Goal: Task Accomplishment & Management: Use online tool/utility

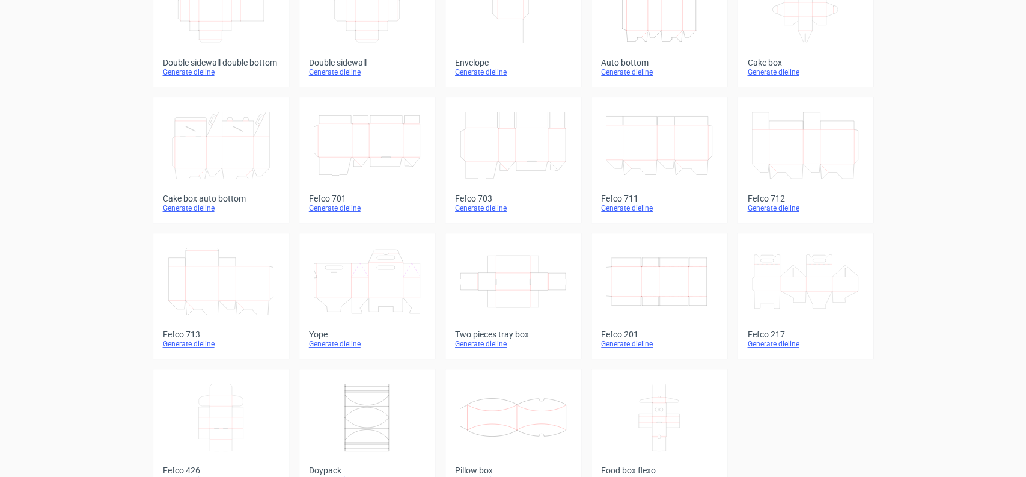
scroll to position [274, 0]
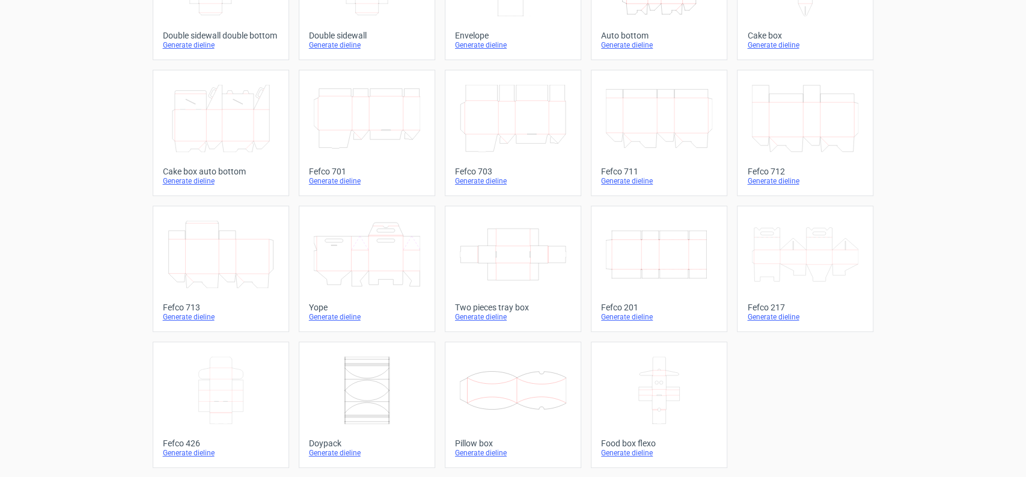
click at [650, 250] on icon "Width Depth Height" at bounding box center [659, 254] width 106 height 67
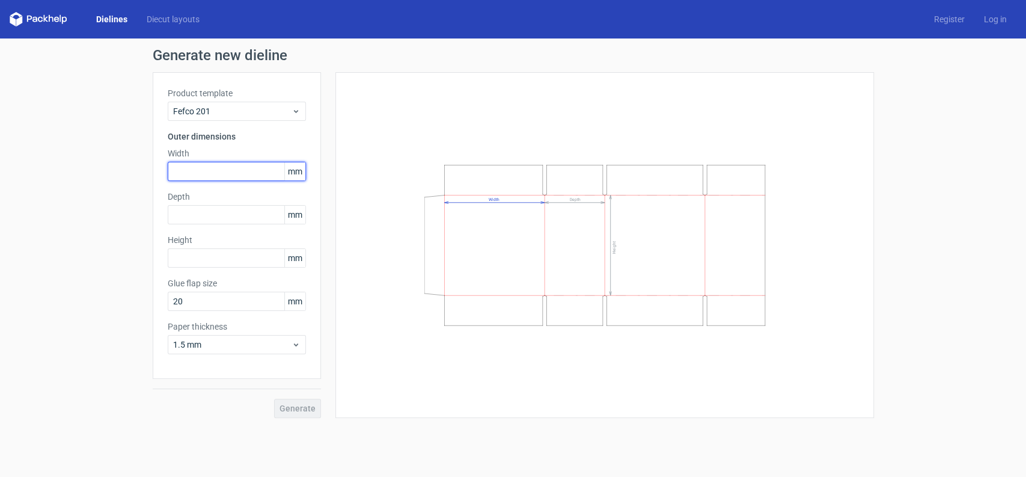
click at [228, 167] on input "text" at bounding box center [237, 171] width 138 height 19
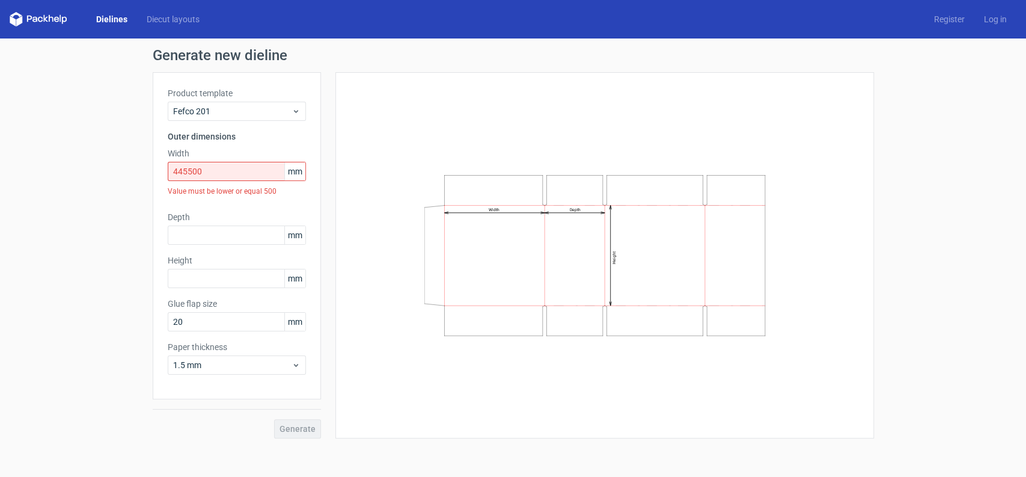
click at [227, 147] on label "Width" at bounding box center [237, 153] width 138 height 12
drag, startPoint x: 215, startPoint y: 172, endPoint x: -17, endPoint y: 163, distance: 231.5
click at [0, 163] on html "Dielines Diecut layouts Register Log in Generate new dieline Product template F…" at bounding box center [513, 238] width 1026 height 477
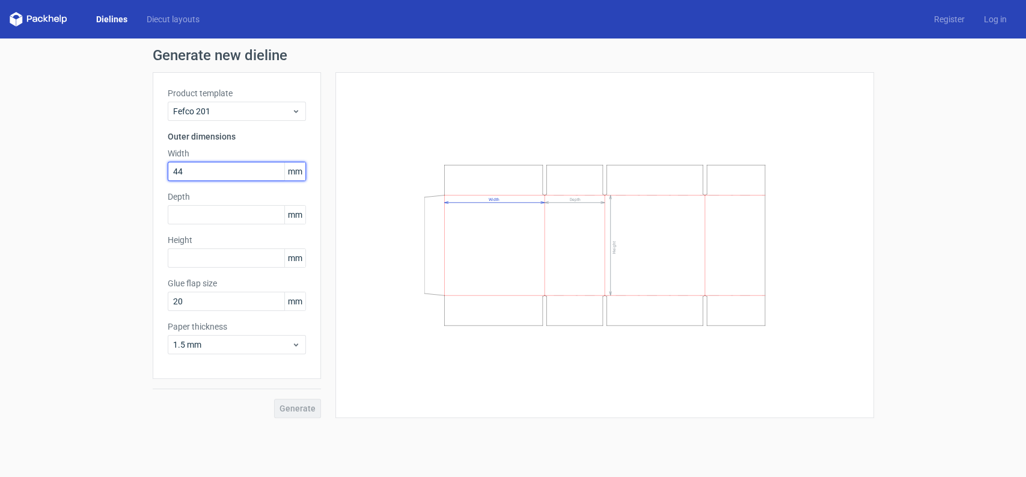
type input "4"
type input "450"
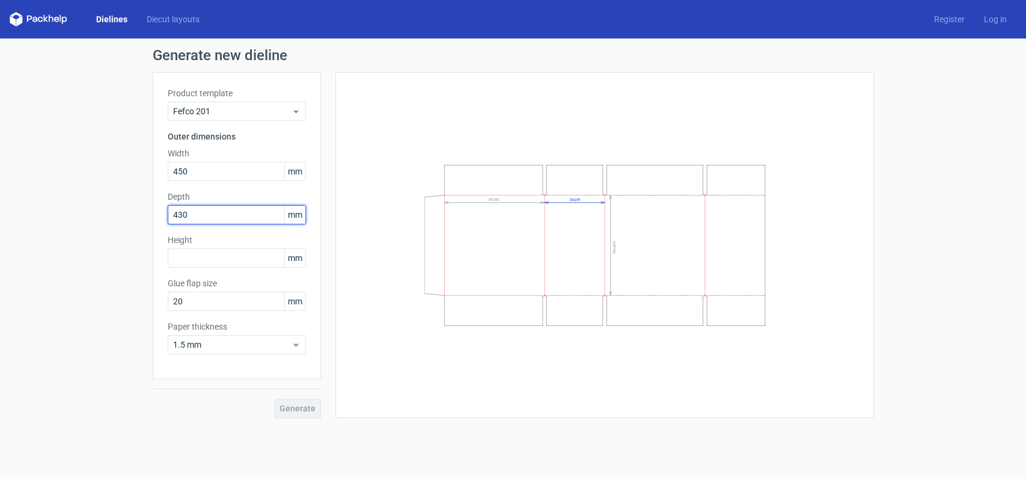
type input "430"
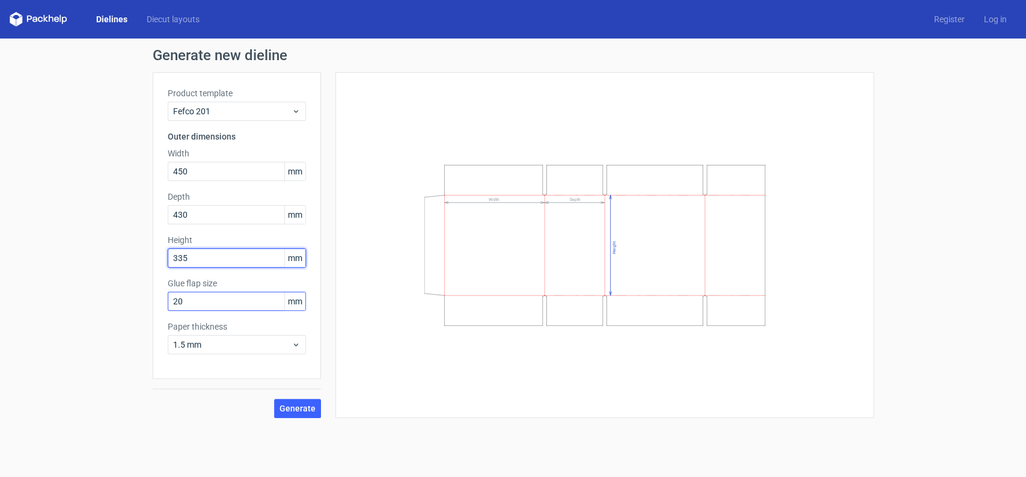
type input "335"
drag, startPoint x: 261, startPoint y: 299, endPoint x: -177, endPoint y: 261, distance: 439.1
click at [0, 261] on html "Dielines Diecut layouts Register Log in Generate new dieline Product template F…" at bounding box center [513, 238] width 1026 height 477
type input "30"
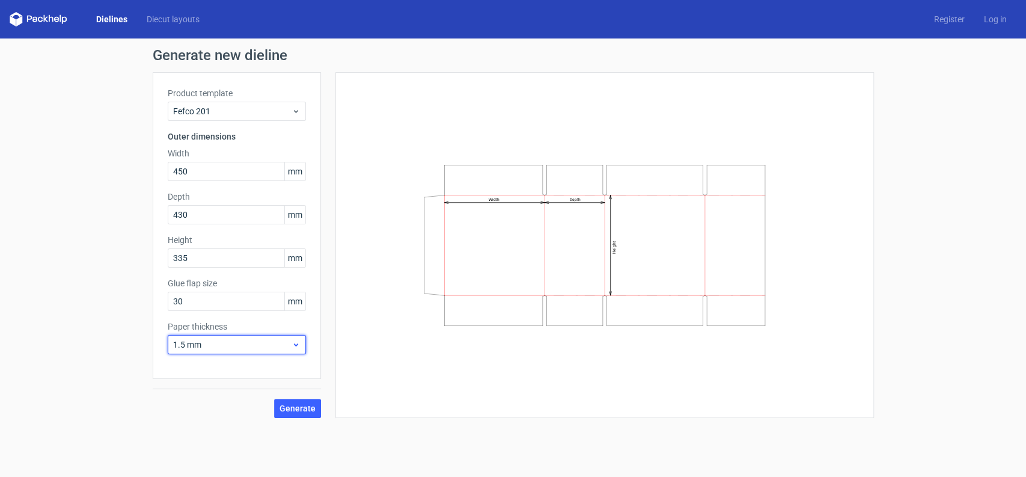
click at [267, 344] on span "1.5 mm" at bounding box center [232, 344] width 118 height 12
click at [271, 314] on div "4 mm" at bounding box center [236, 317] width 129 height 19
click at [258, 349] on span "4 mm" at bounding box center [232, 344] width 118 height 12
click at [373, 376] on div "Width Depth Height" at bounding box center [604, 245] width 508 height 316
click at [292, 407] on span "Generate" at bounding box center [297, 408] width 36 height 8
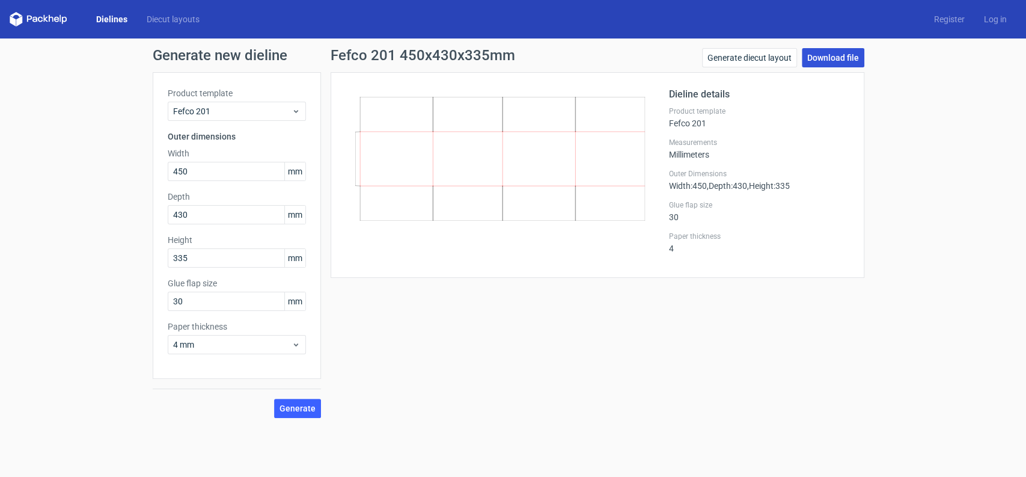
click at [838, 57] on link "Download file" at bounding box center [833, 57] width 62 height 19
drag, startPoint x: 228, startPoint y: 169, endPoint x: 33, endPoint y: 165, distance: 194.8
click at [33, 165] on div "Generate new dieline Product template Fefco 201 Outer dimensions Width 450 mm D…" at bounding box center [513, 232] width 1026 height 389
type input "300"
type input "265"
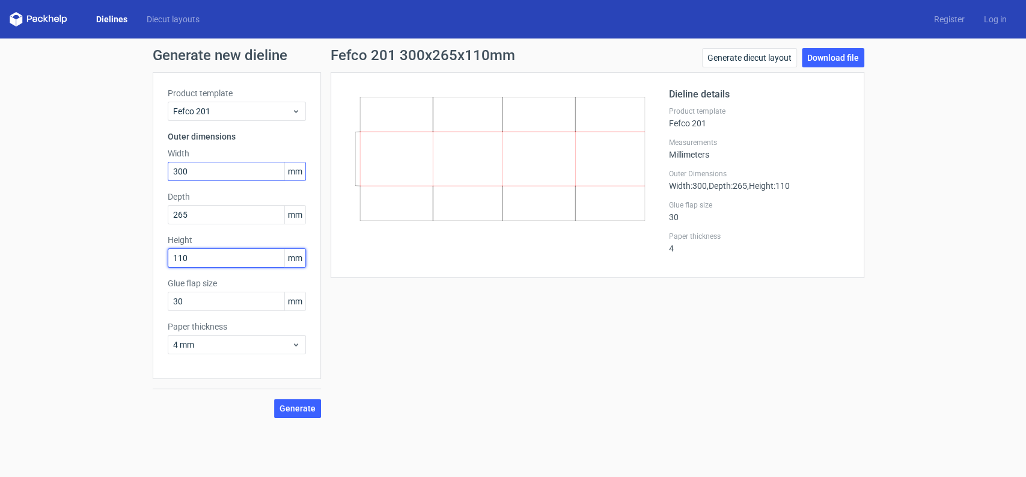
type input "110"
click at [302, 407] on span "Generate" at bounding box center [297, 408] width 36 height 8
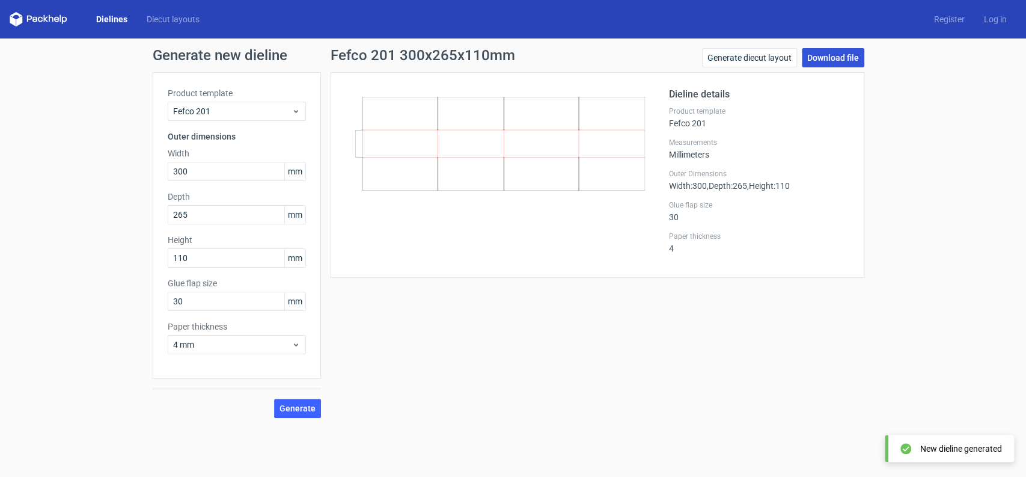
click at [822, 56] on link "Download file" at bounding box center [833, 57] width 62 height 19
